Goal: Task Accomplishment & Management: Manage account settings

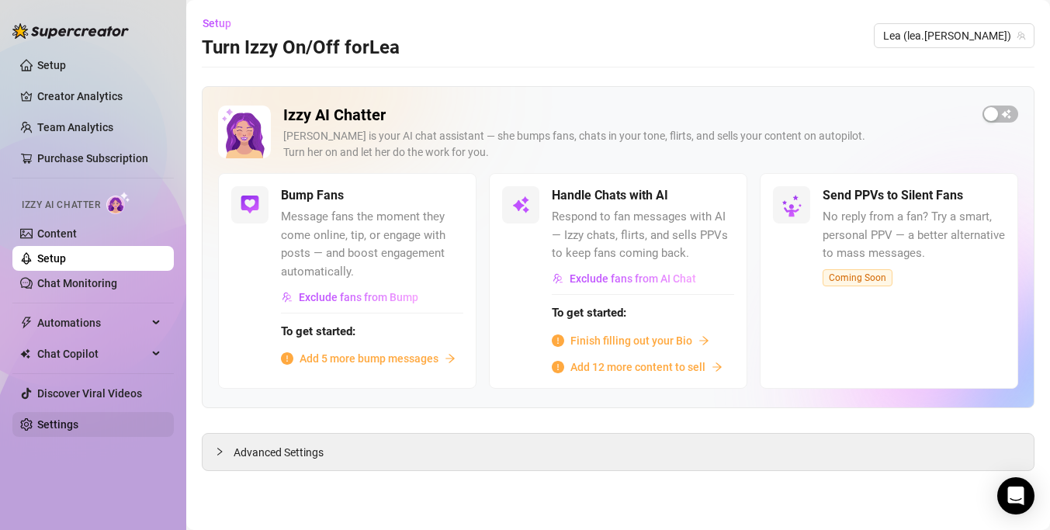
click at [64, 428] on link "Settings" at bounding box center [57, 424] width 41 height 12
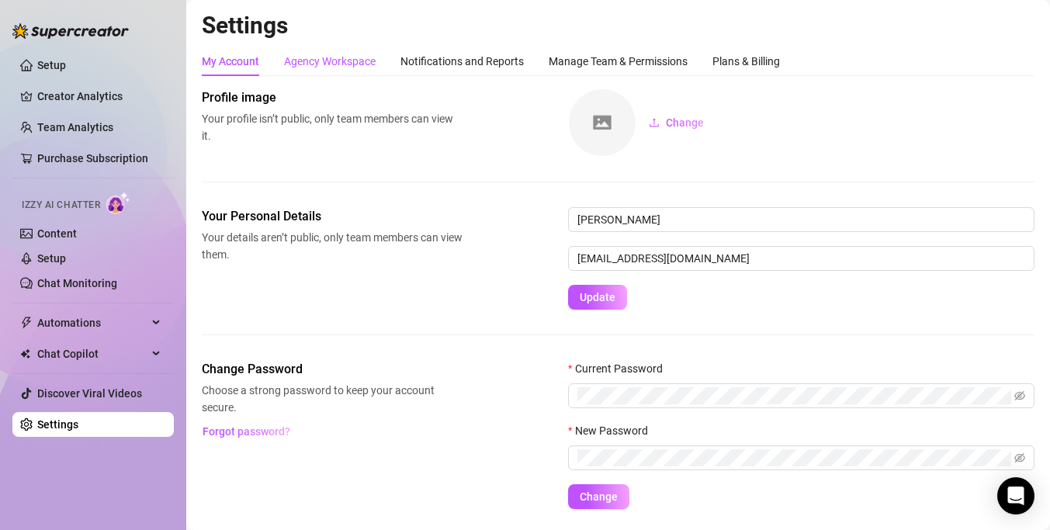
click at [341, 66] on div "Agency Workspace" at bounding box center [330, 61] width 92 height 17
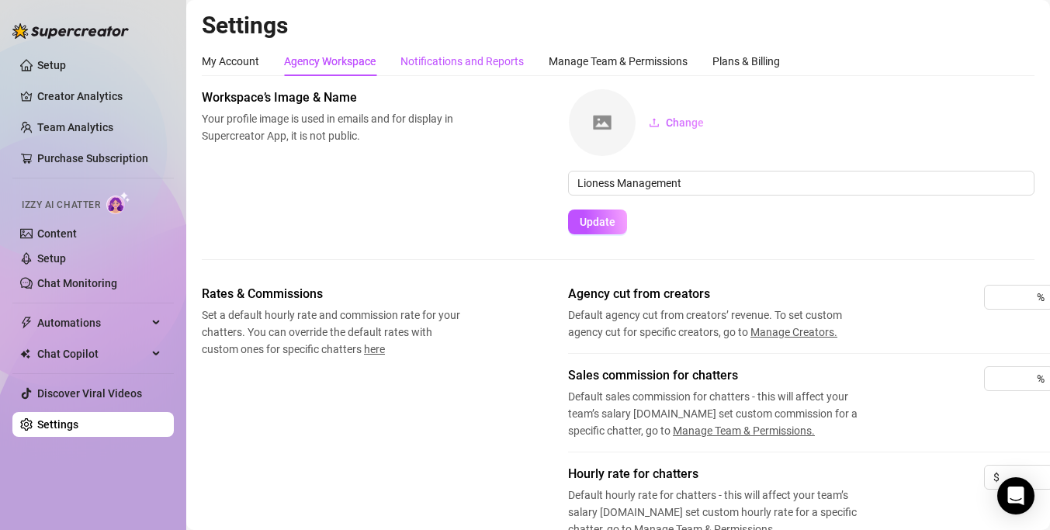
click at [447, 54] on div "Notifications and Reports" at bounding box center [462, 61] width 123 height 17
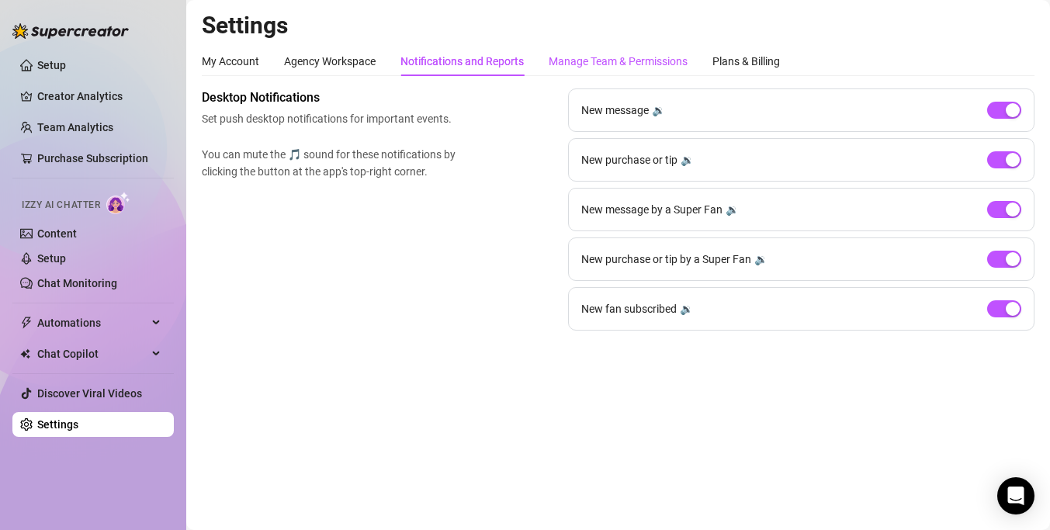
drag, startPoint x: 593, startPoint y: 62, endPoint x: 466, endPoint y: 63, distance: 127.3
click at [594, 63] on div "Manage Team & Permissions" at bounding box center [618, 61] width 139 height 17
click at [754, 57] on div "Plans & Billing" at bounding box center [747, 61] width 68 height 17
click at [644, 59] on div "Manage Team & Permissions" at bounding box center [618, 61] width 139 height 17
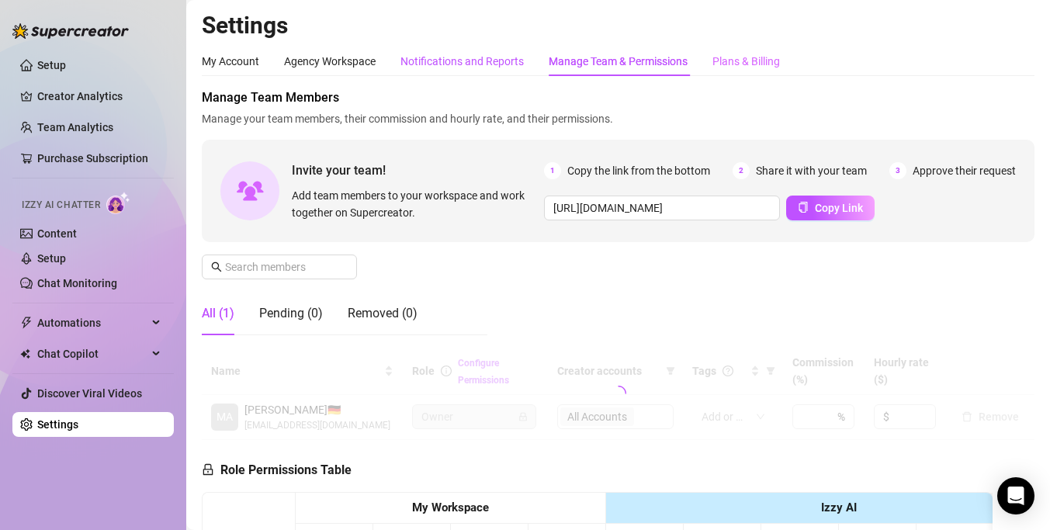
click at [472, 62] on div "Notifications and Reports" at bounding box center [462, 61] width 123 height 17
click at [743, 62] on div "Plans & Billing" at bounding box center [747, 61] width 68 height 17
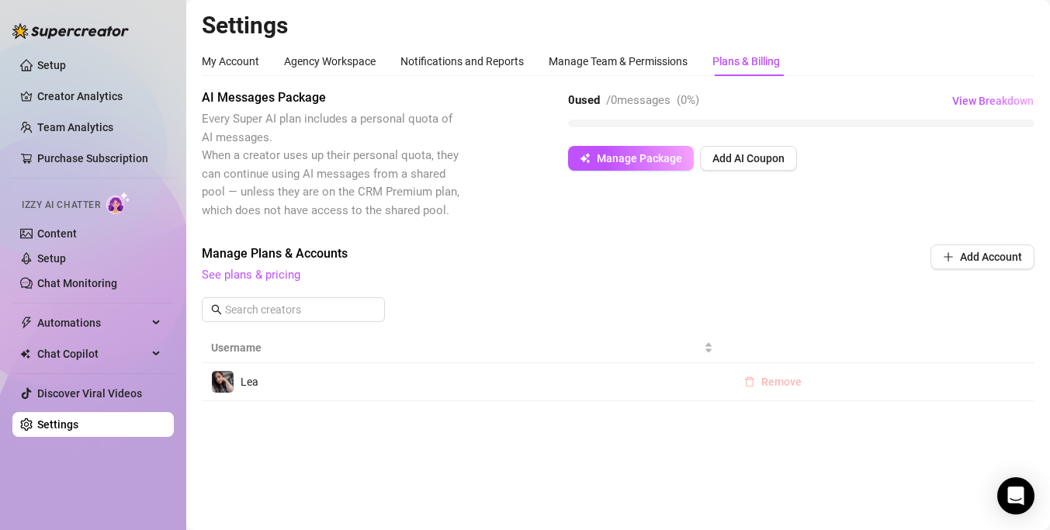
click at [773, 382] on span "Remove" at bounding box center [781, 382] width 40 height 12
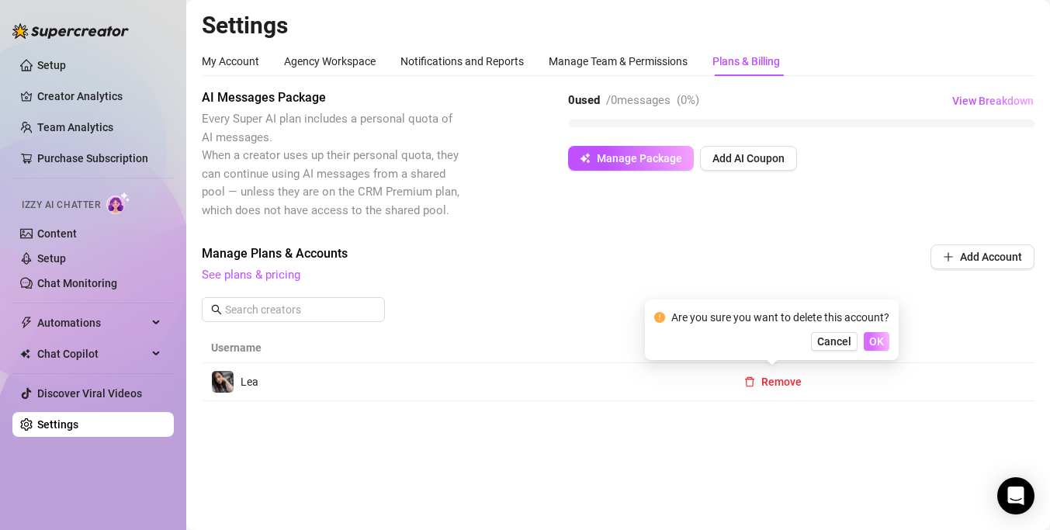
click at [874, 342] on span "OK" at bounding box center [876, 341] width 15 height 12
